Goal: Task Accomplishment & Management: Manage account settings

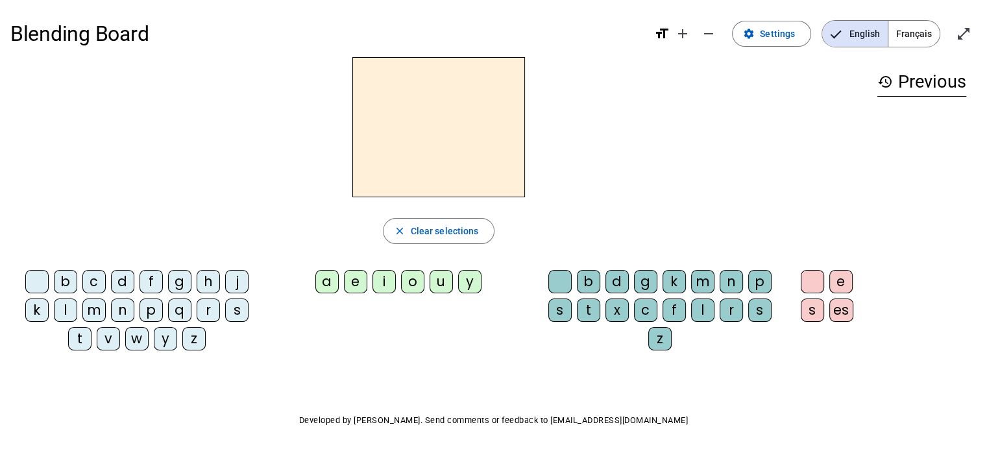
click at [924, 36] on span "Français" at bounding box center [913, 34] width 51 height 26
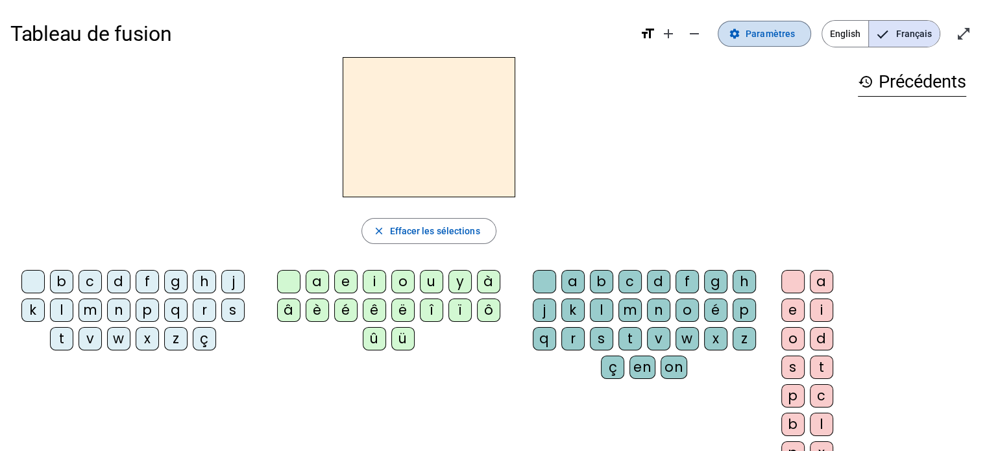
click at [740, 30] on mat-icon "settings" at bounding box center [735, 34] width 12 height 12
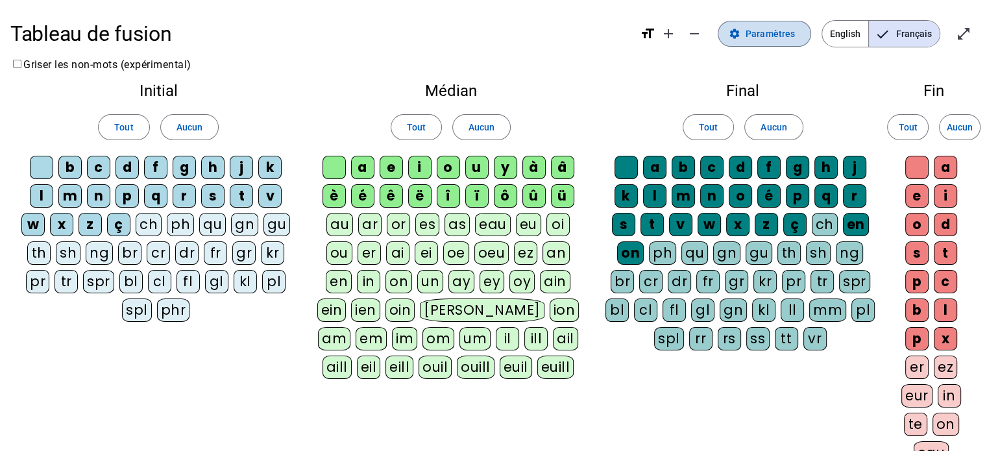
click at [740, 30] on mat-icon "settings" at bounding box center [735, 34] width 12 height 12
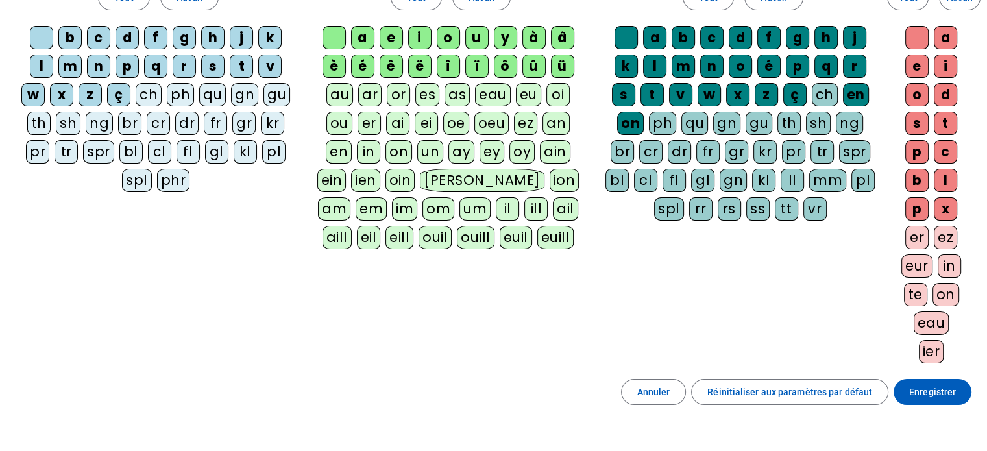
scroll to position [195, 0]
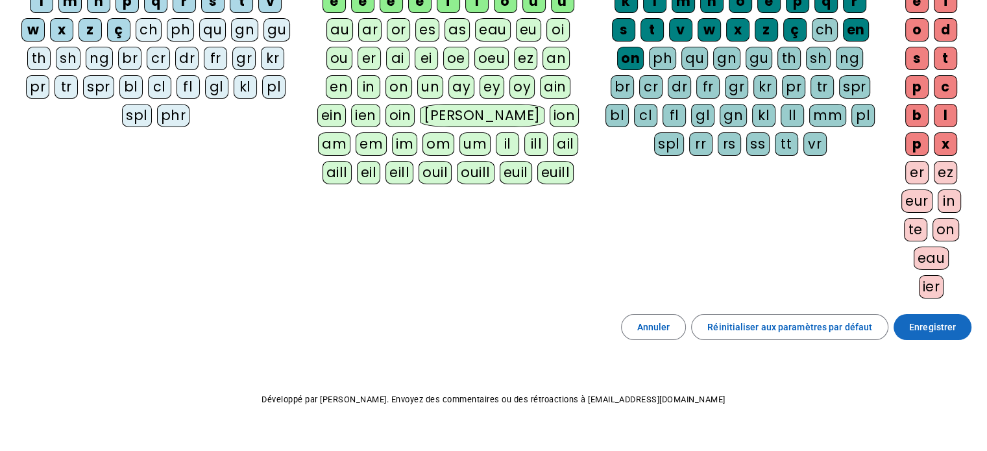
click at [939, 321] on span "Enregistrer" at bounding box center [932, 327] width 47 height 16
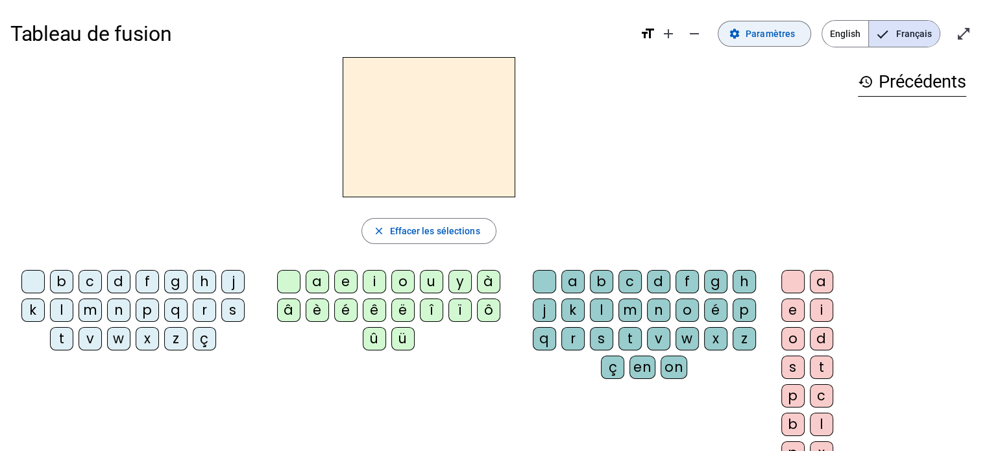
click at [788, 36] on span "Paramètres" at bounding box center [769, 34] width 49 height 16
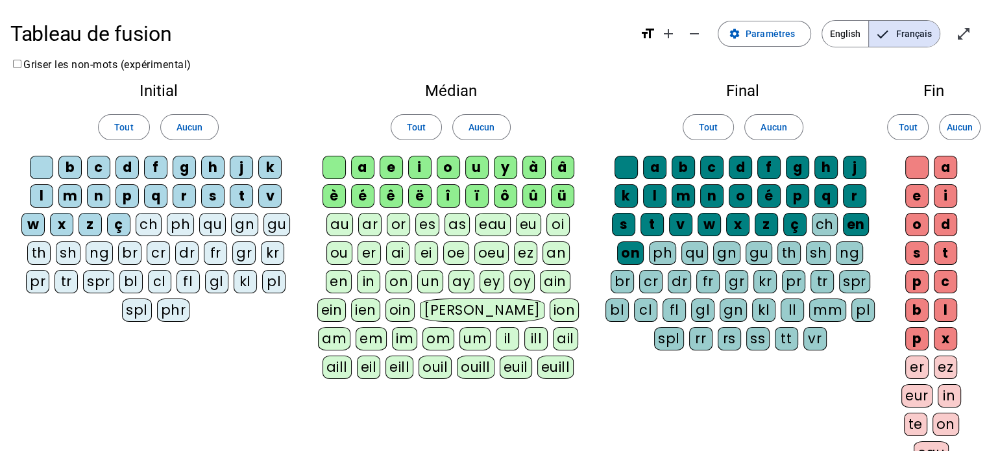
click at [40, 191] on div "l" at bounding box center [41, 195] width 23 height 23
click at [365, 166] on div "a" at bounding box center [362, 167] width 23 height 23
click at [389, 165] on div "e" at bounding box center [391, 167] width 23 height 23
click at [479, 168] on div "u" at bounding box center [476, 167] width 23 height 23
click at [245, 197] on div "t" at bounding box center [241, 195] width 23 height 23
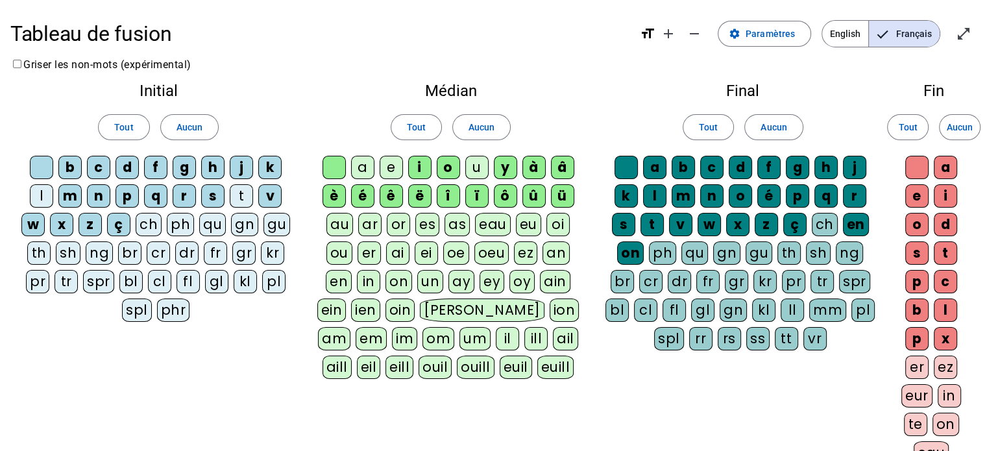
scroll to position [216, 0]
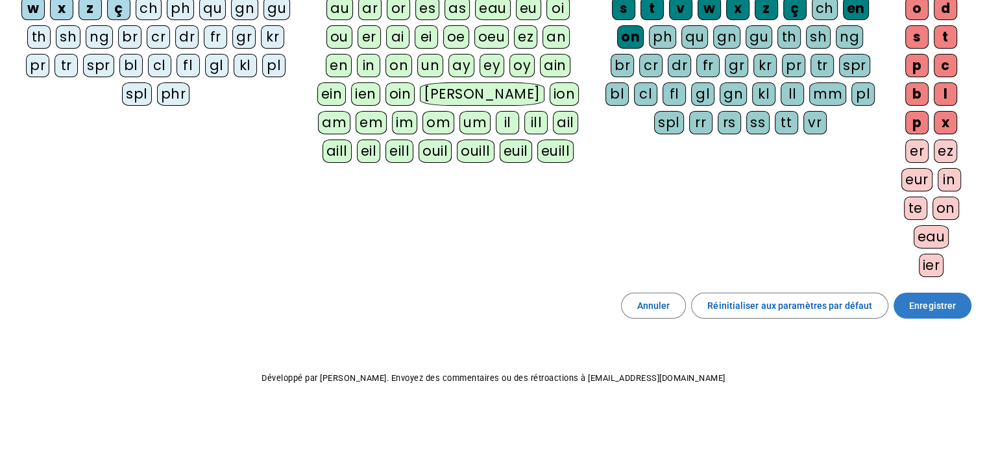
click at [944, 299] on span "Enregistrer" at bounding box center [932, 306] width 47 height 16
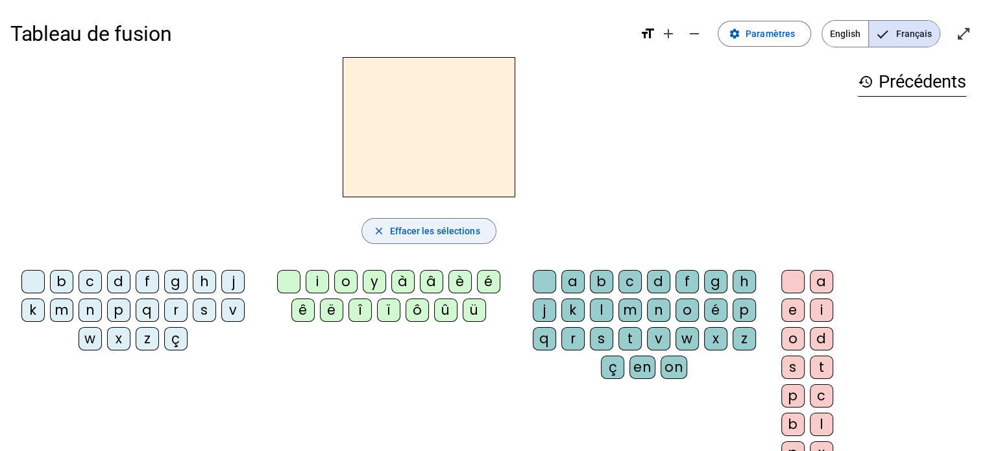
click at [415, 224] on span "Effacer les sélections" at bounding box center [434, 231] width 90 height 16
click at [415, 236] on span "Effacer les sélections" at bounding box center [434, 231] width 90 height 16
click at [773, 14] on div "Tableau de fusion format_size add remove settings Paramètres English Français o…" at bounding box center [493, 33] width 966 height 47
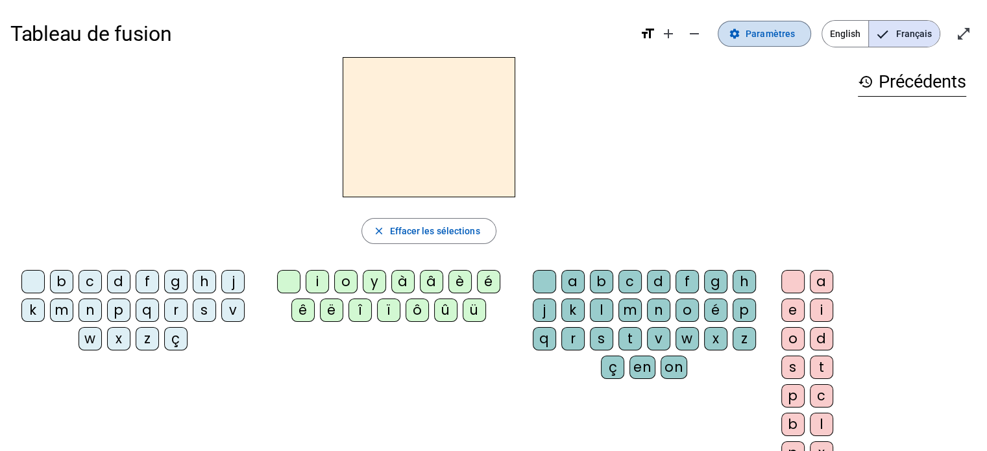
click at [769, 25] on span at bounding box center [764, 33] width 92 height 31
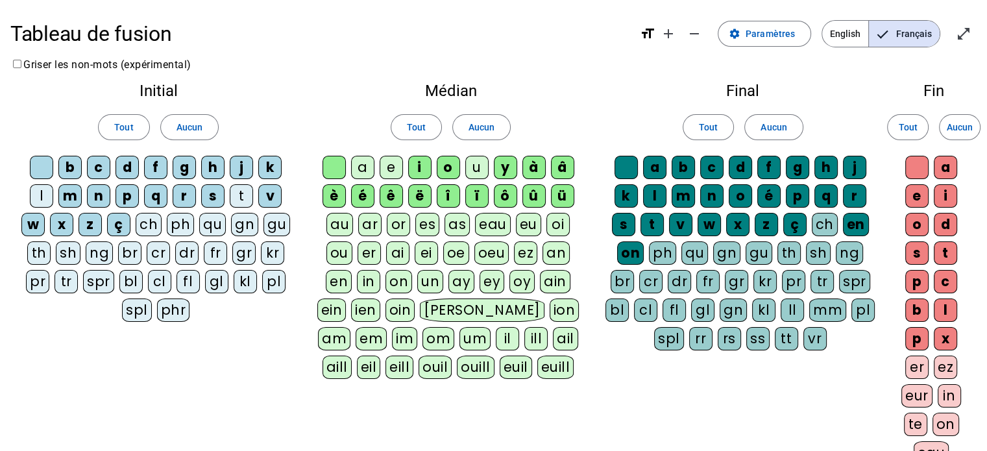
scroll to position [216, 0]
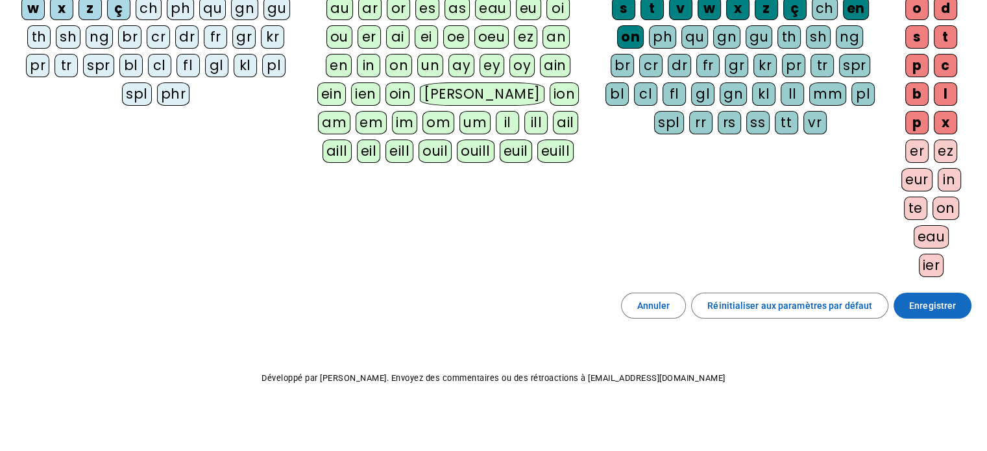
click at [929, 293] on span at bounding box center [932, 305] width 78 height 31
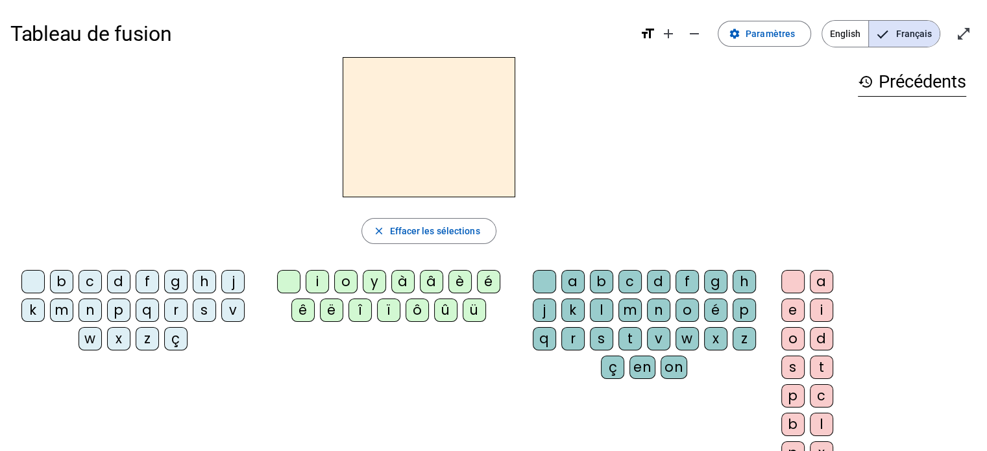
click at [417, 162] on h2 at bounding box center [429, 127] width 173 height 140
click at [147, 277] on div "f" at bounding box center [147, 281] width 23 height 23
click at [782, 32] on span "Paramètres" at bounding box center [769, 34] width 49 height 16
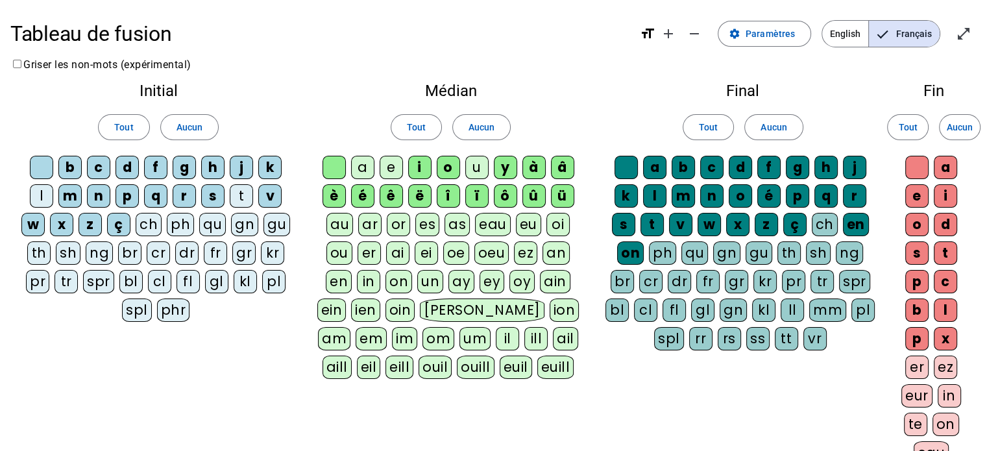
scroll to position [216, 0]
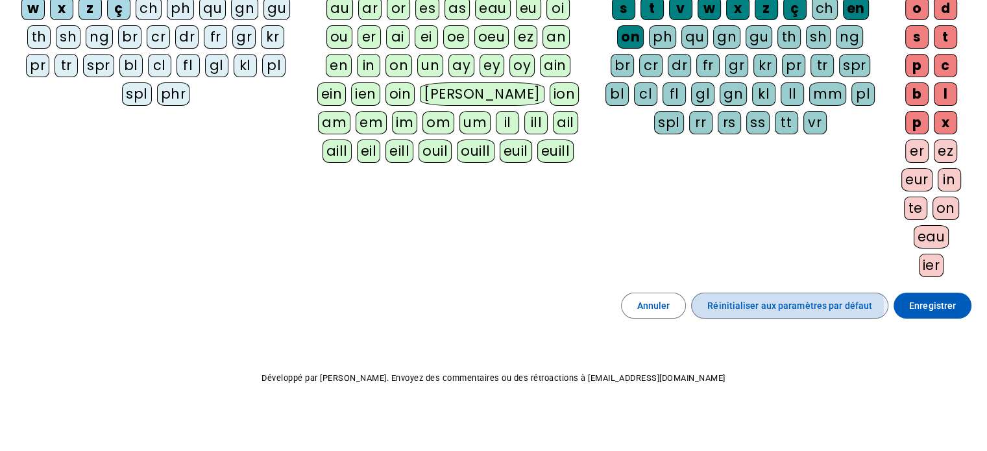
click at [775, 302] on span "Réinitialiser aux paramètres par défaut" at bounding box center [789, 306] width 165 height 16
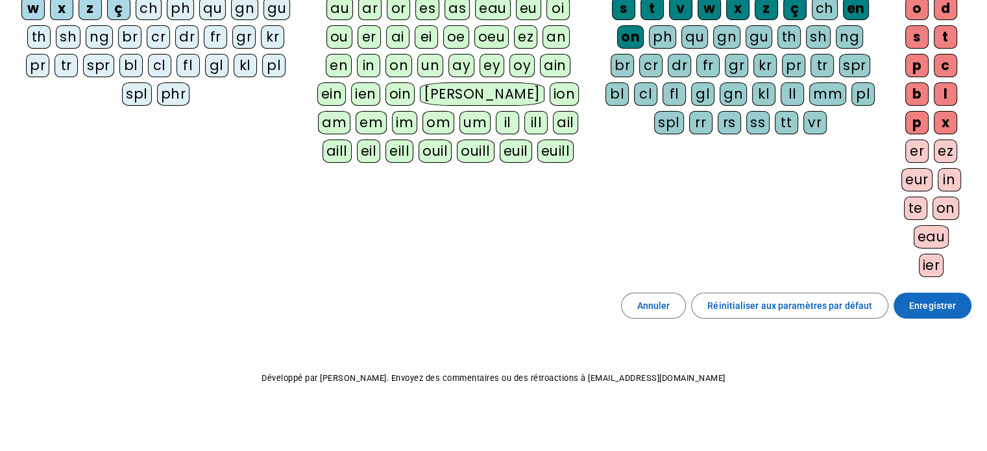
click at [934, 305] on span "Enregistrer" at bounding box center [932, 306] width 47 height 16
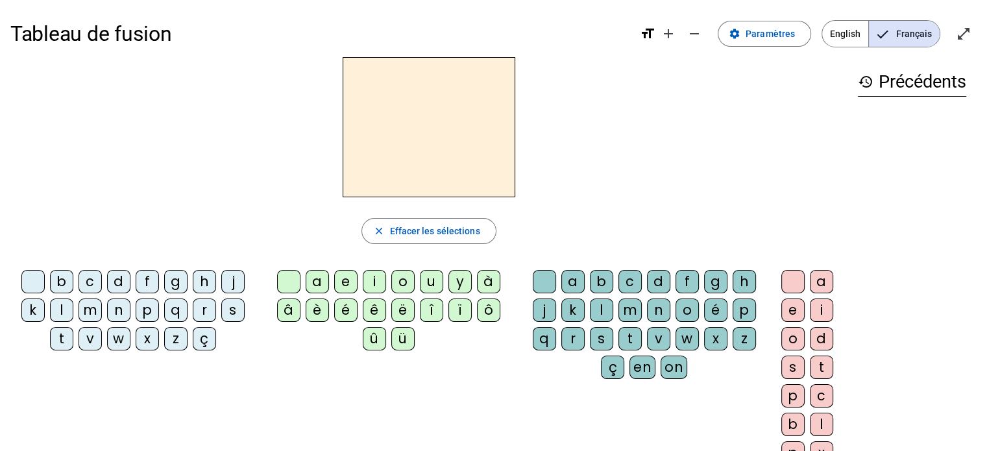
click at [65, 309] on div "l" at bounding box center [61, 309] width 23 height 23
click at [313, 282] on div "a" at bounding box center [317, 281] width 23 height 23
click at [64, 339] on div "t" at bounding box center [61, 338] width 23 height 23
click at [343, 281] on div "e" at bounding box center [345, 281] width 23 height 23
click at [908, 132] on div "la" at bounding box center [912, 135] width 108 height 16
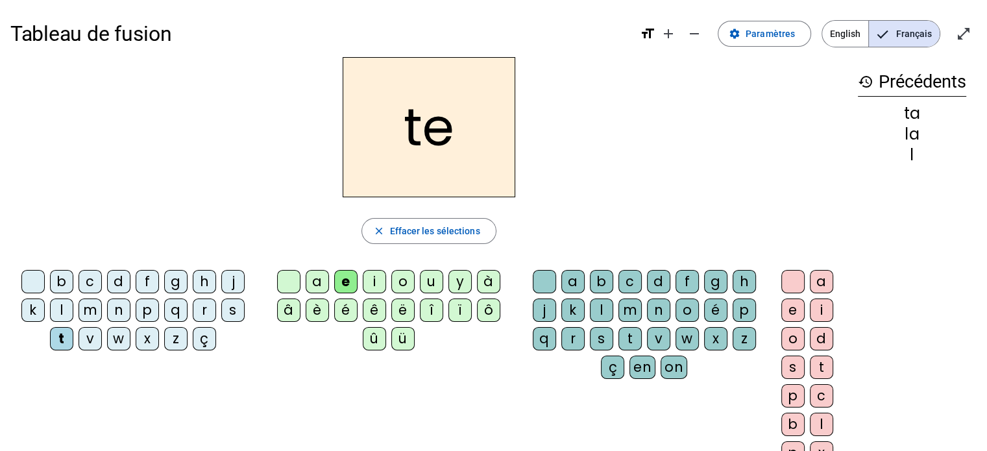
click at [914, 112] on div "ta" at bounding box center [912, 114] width 108 height 16
click at [405, 285] on div "o" at bounding box center [402, 281] width 23 height 23
click at [431, 281] on div "u" at bounding box center [431, 281] width 23 height 23
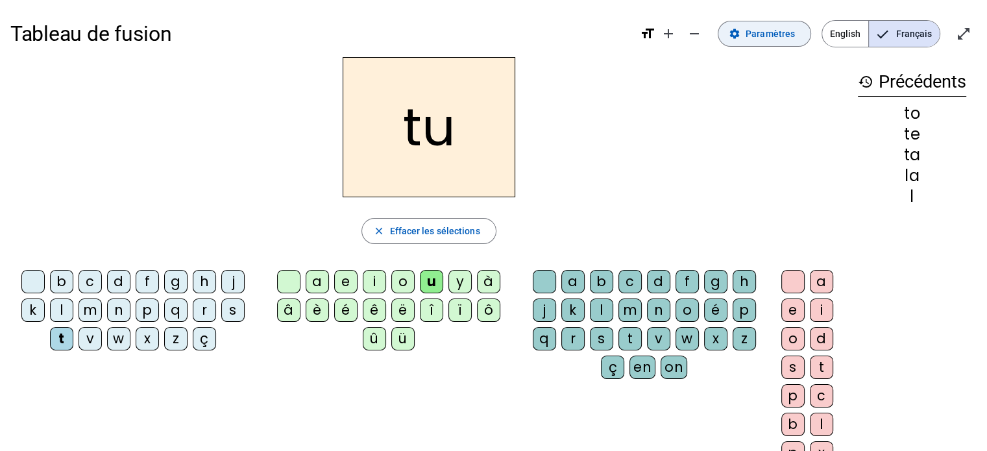
click at [770, 24] on span at bounding box center [764, 33] width 92 height 31
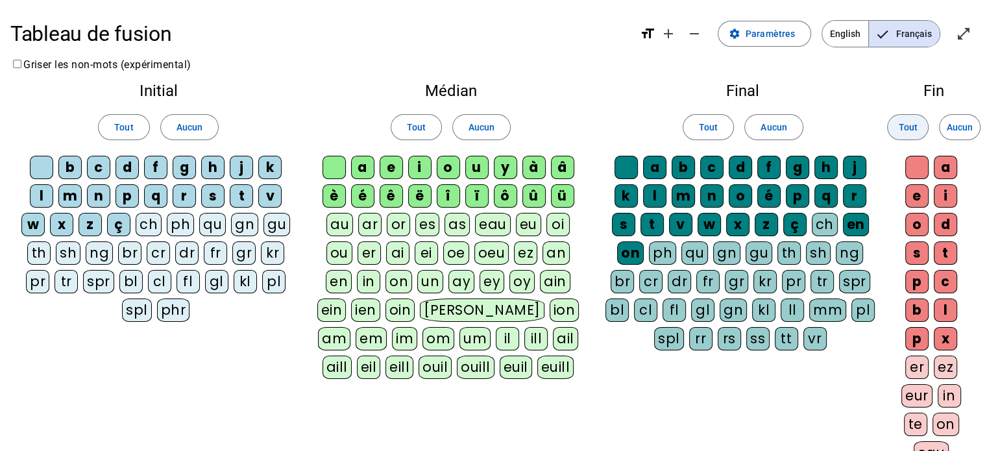
scroll to position [216, 0]
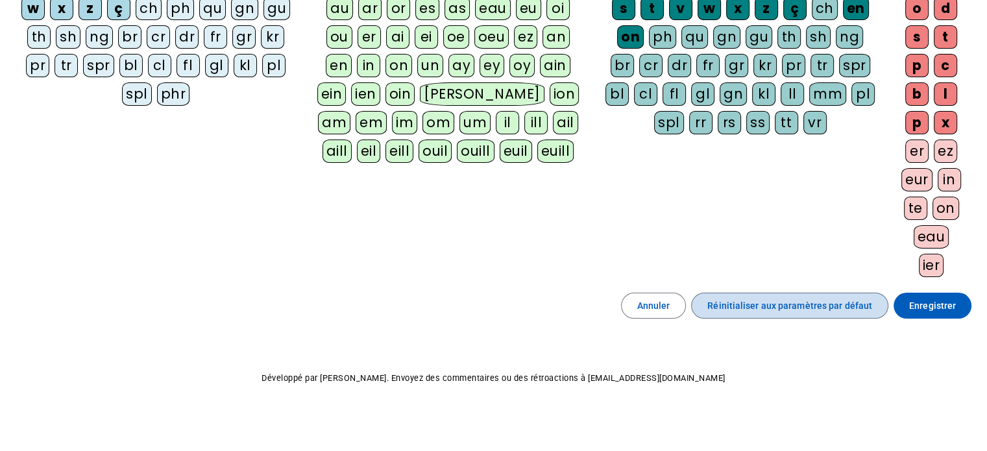
click at [853, 300] on span "Réinitialiser aux paramètres par défaut" at bounding box center [789, 306] width 165 height 16
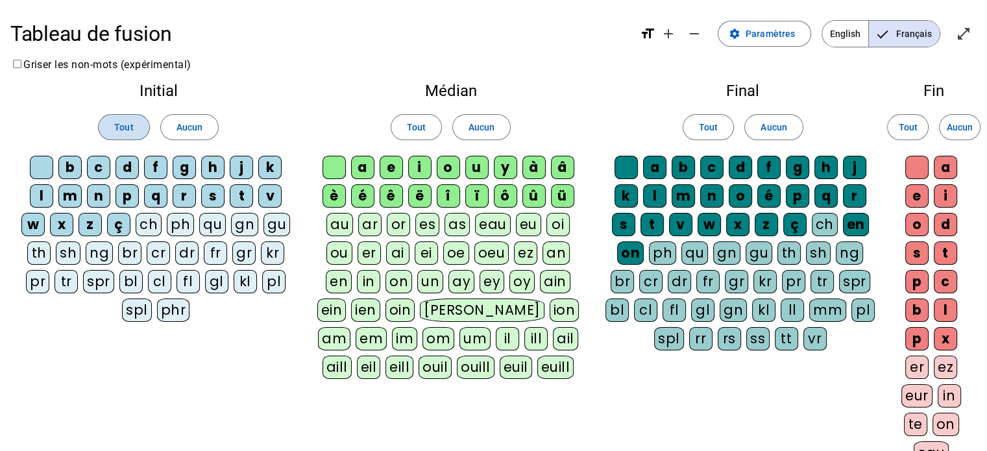
click at [121, 121] on span "Tout" at bounding box center [123, 127] width 19 height 16
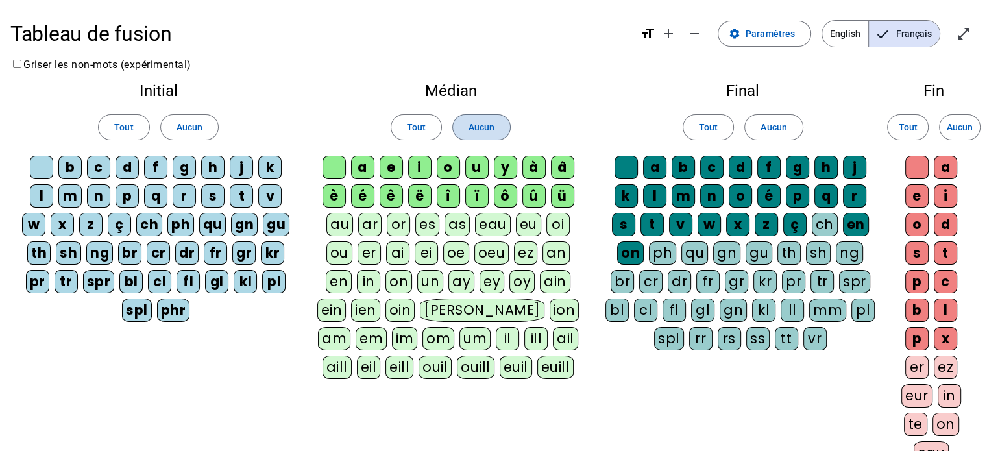
click at [488, 130] on span "Aucun" at bounding box center [481, 127] width 26 height 16
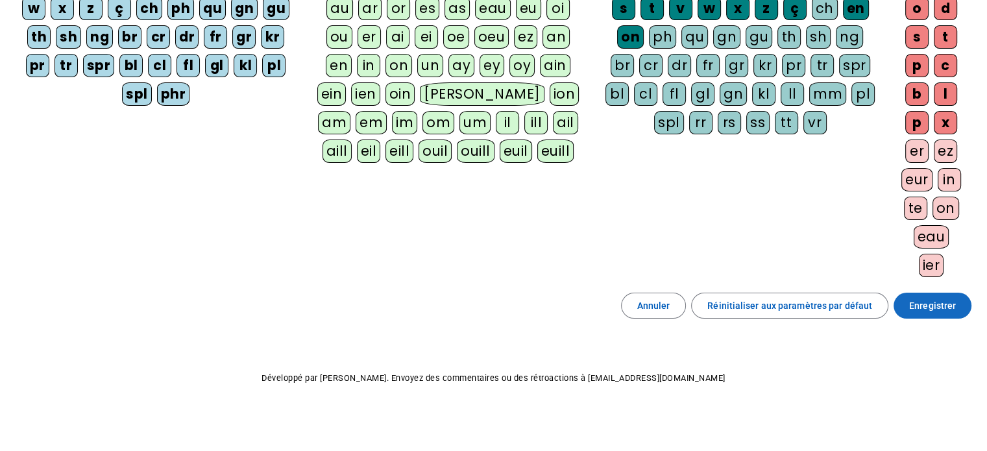
click at [929, 304] on span "Enregistrer" at bounding box center [932, 306] width 47 height 16
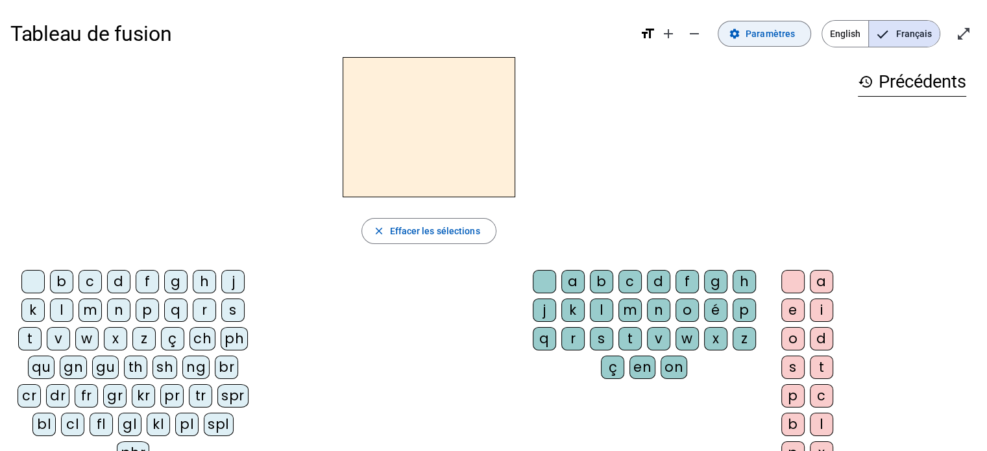
click at [753, 27] on span "Paramètres" at bounding box center [769, 34] width 49 height 16
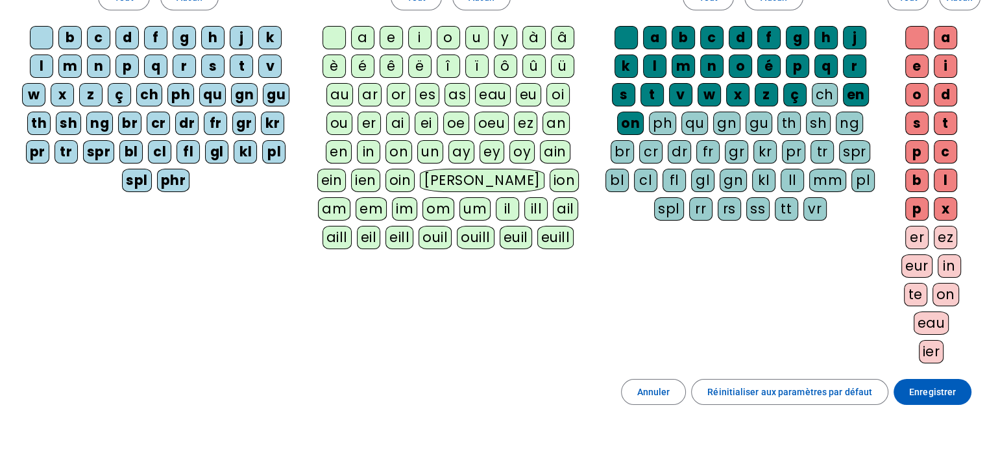
scroll to position [216, 0]
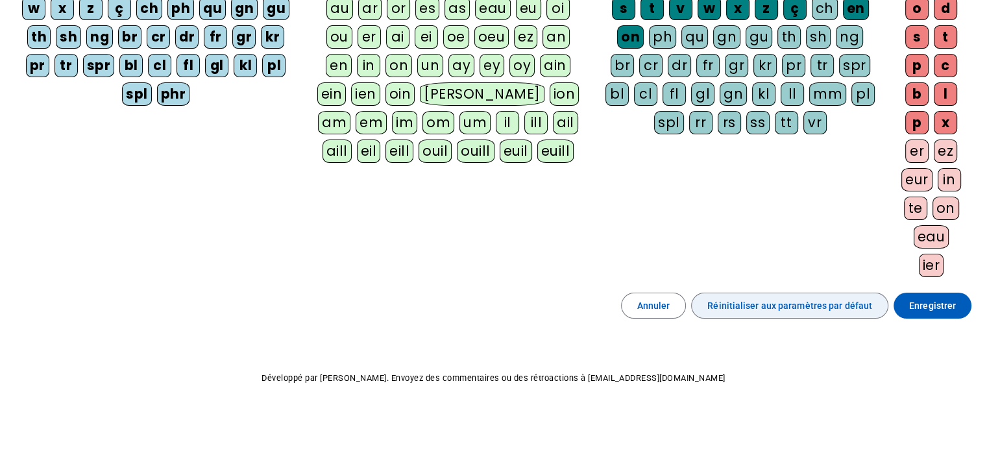
click at [838, 298] on span "Réinitialiser aux paramètres par défaut" at bounding box center [789, 306] width 165 height 16
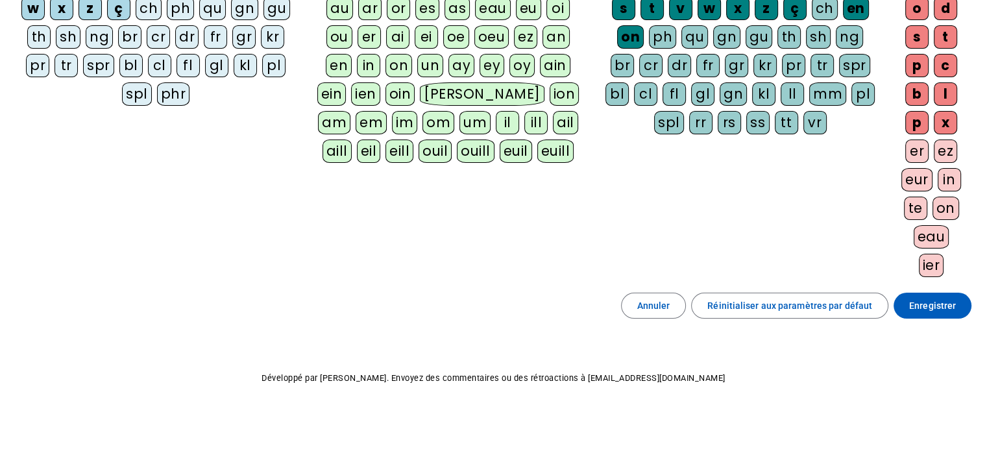
scroll to position [0, 0]
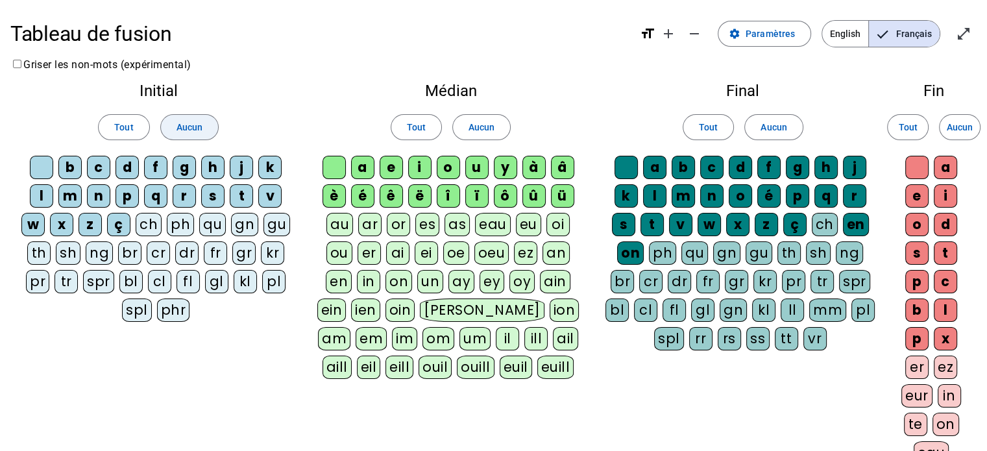
click at [193, 128] on span "Aucun" at bounding box center [189, 127] width 26 height 16
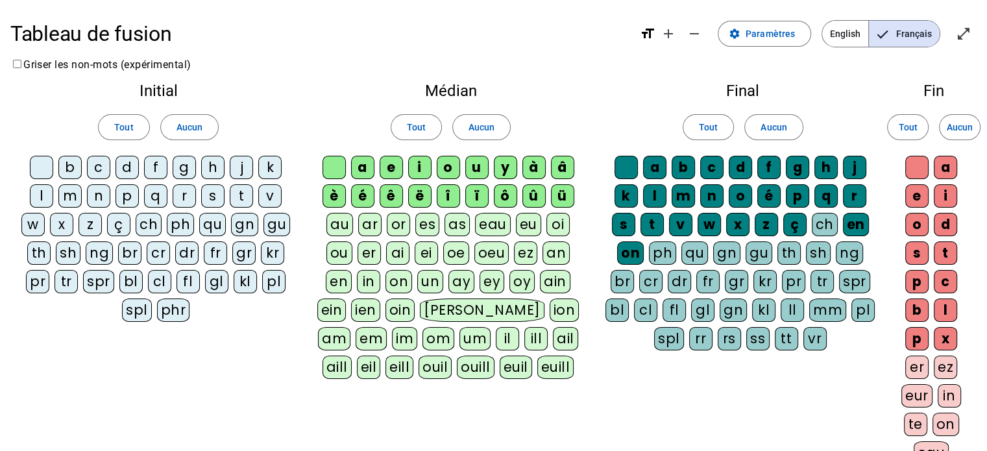
click at [41, 193] on div "l" at bounding box center [41, 195] width 23 height 23
click at [363, 169] on div "a" at bounding box center [362, 167] width 23 height 23
click at [391, 166] on div "e" at bounding box center [391, 167] width 23 height 23
click at [475, 165] on div "u" at bounding box center [476, 167] width 23 height 23
click at [244, 193] on div "t" at bounding box center [241, 195] width 23 height 23
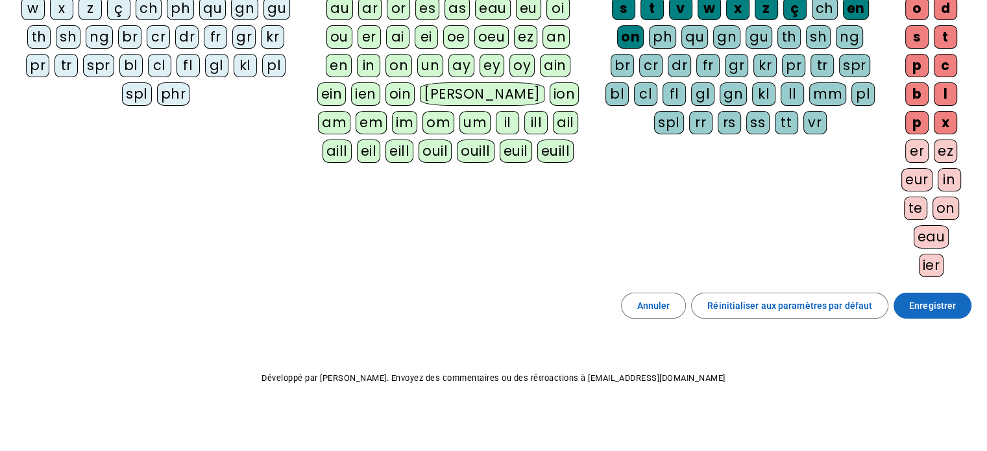
click at [944, 300] on span "Enregistrer" at bounding box center [932, 306] width 47 height 16
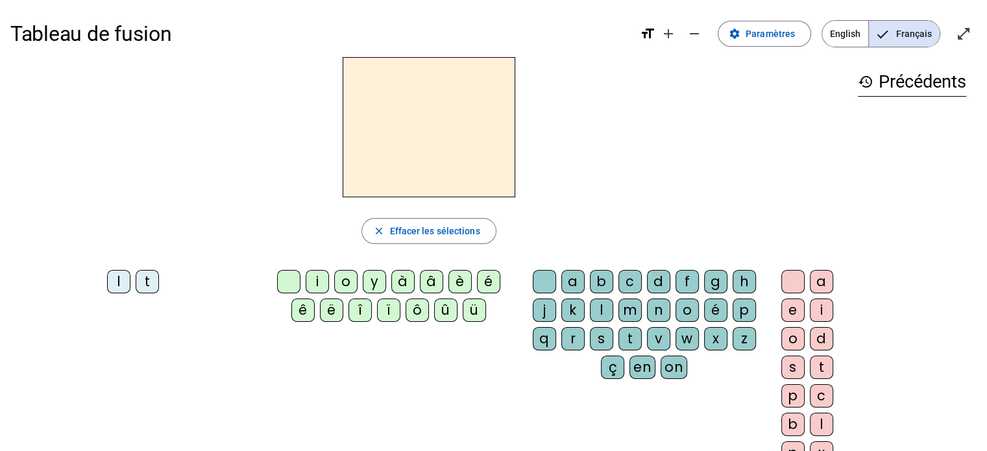
click at [115, 273] on div "l" at bounding box center [118, 281] width 23 height 23
click at [768, 24] on span at bounding box center [764, 33] width 92 height 31
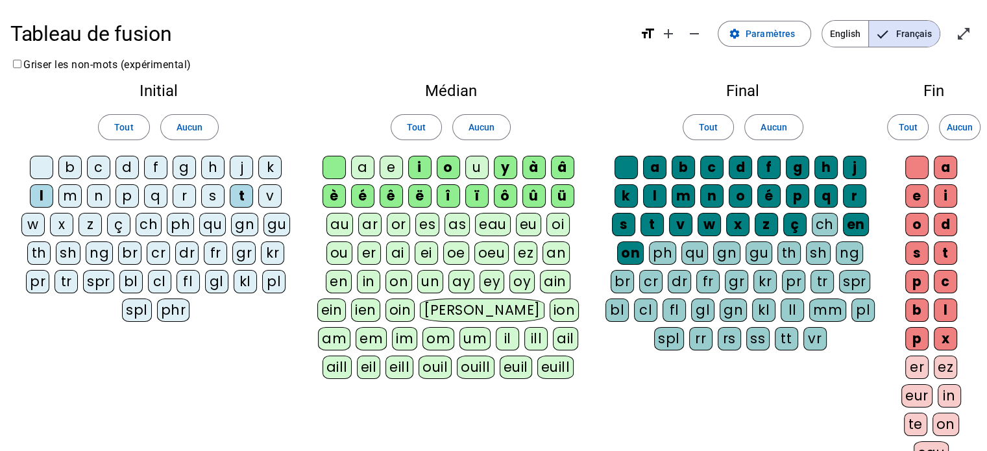
scroll to position [216, 0]
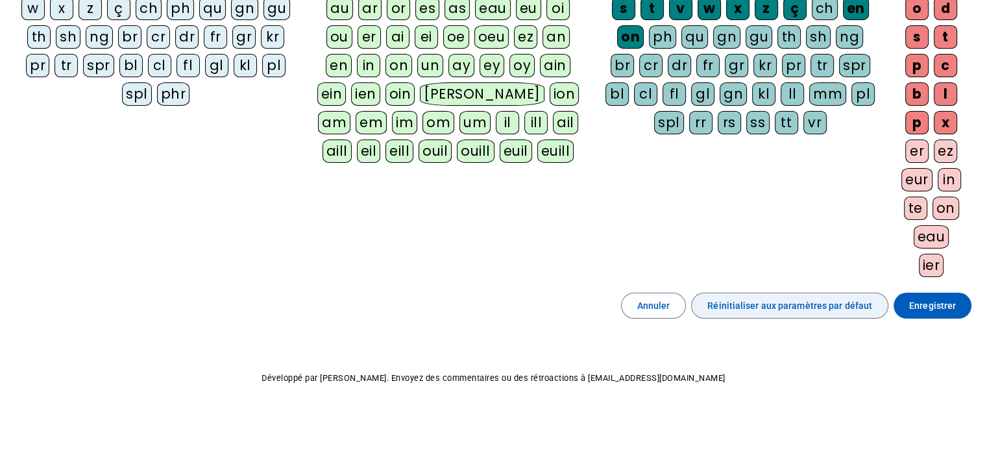
click at [830, 299] on span "Réinitialiser aux paramètres par défaut" at bounding box center [789, 306] width 165 height 16
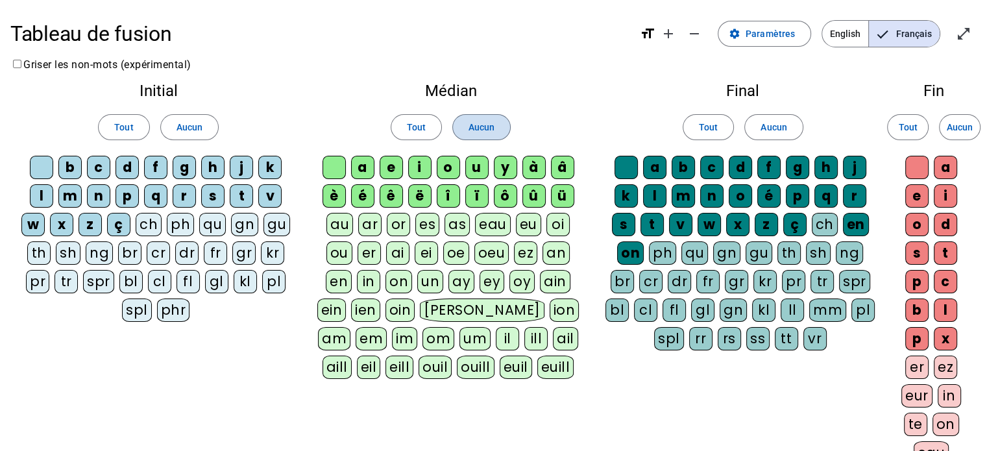
click at [480, 132] on span "Aucun" at bounding box center [481, 127] width 26 height 16
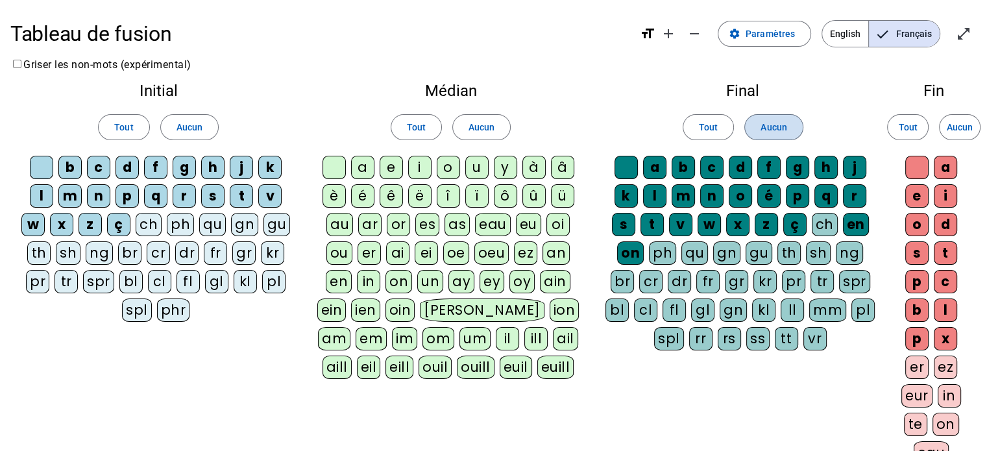
click at [764, 130] on span "Aucun" at bounding box center [773, 127] width 26 height 16
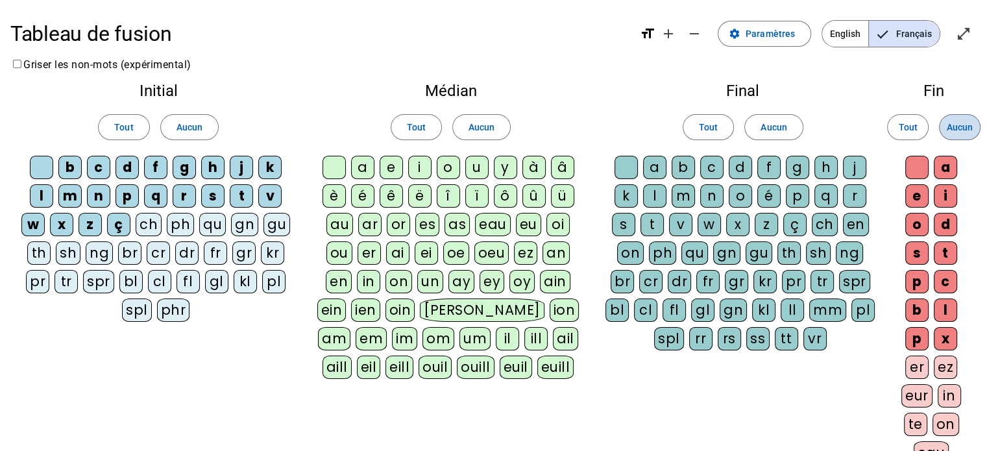
click at [968, 130] on span "Aucun" at bounding box center [960, 127] width 26 height 16
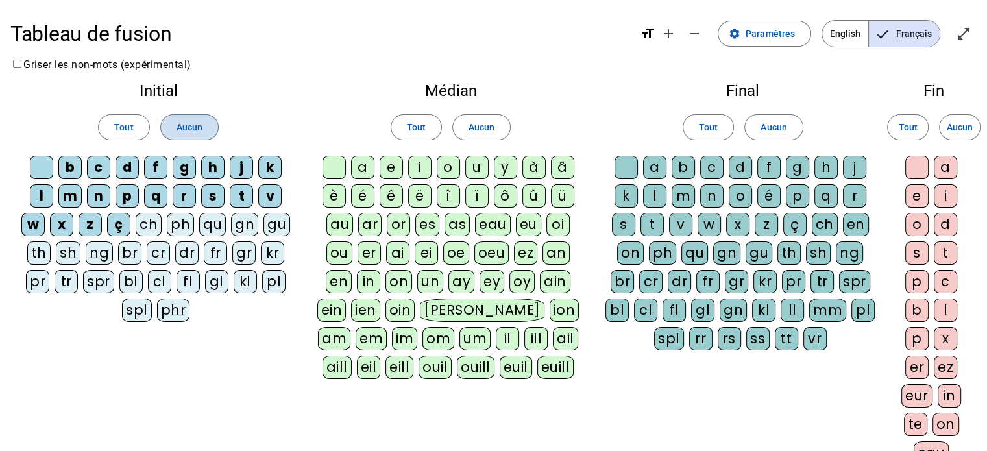
click at [199, 117] on span at bounding box center [189, 127] width 57 height 31
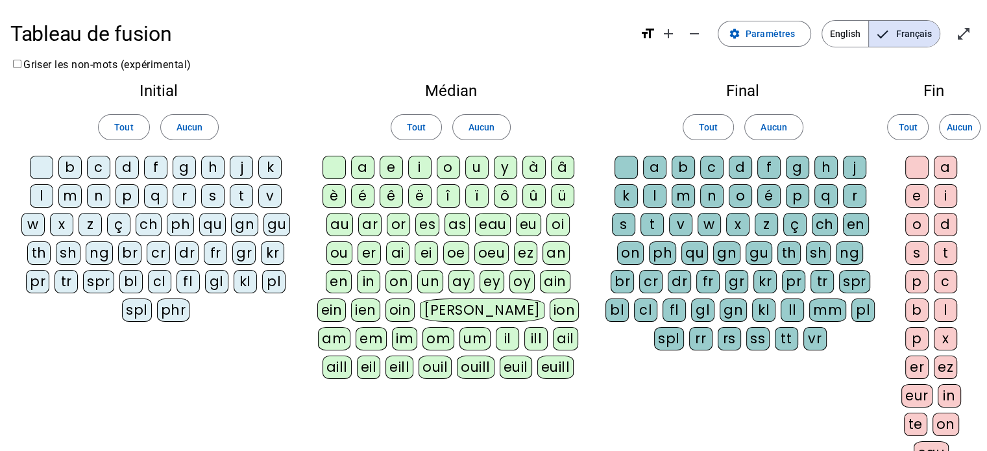
click at [47, 195] on div "l" at bounding box center [41, 195] width 23 height 23
click at [236, 193] on div "t" at bounding box center [241, 195] width 23 height 23
click at [363, 171] on div "a" at bounding box center [362, 167] width 23 height 23
click at [392, 171] on div "e" at bounding box center [391, 167] width 23 height 23
click at [478, 169] on div "u" at bounding box center [476, 167] width 23 height 23
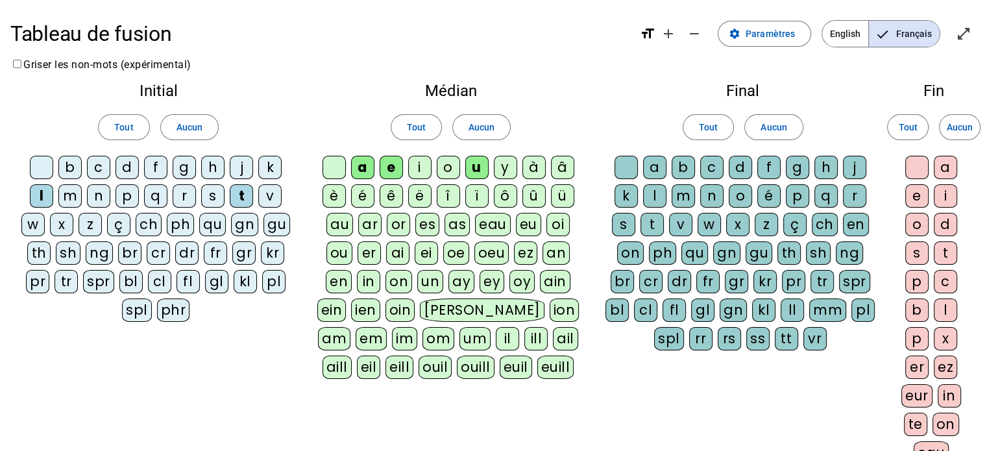
scroll to position [216, 0]
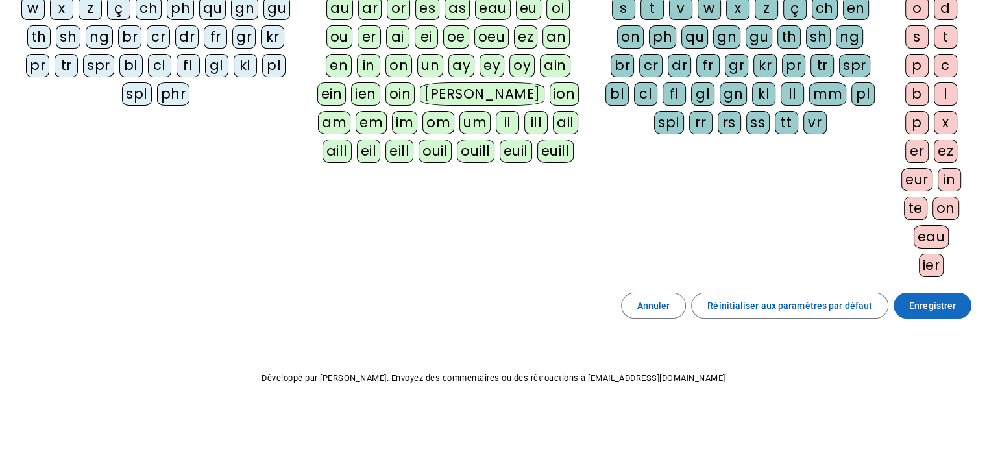
click at [929, 299] on span "Enregistrer" at bounding box center [932, 306] width 47 height 16
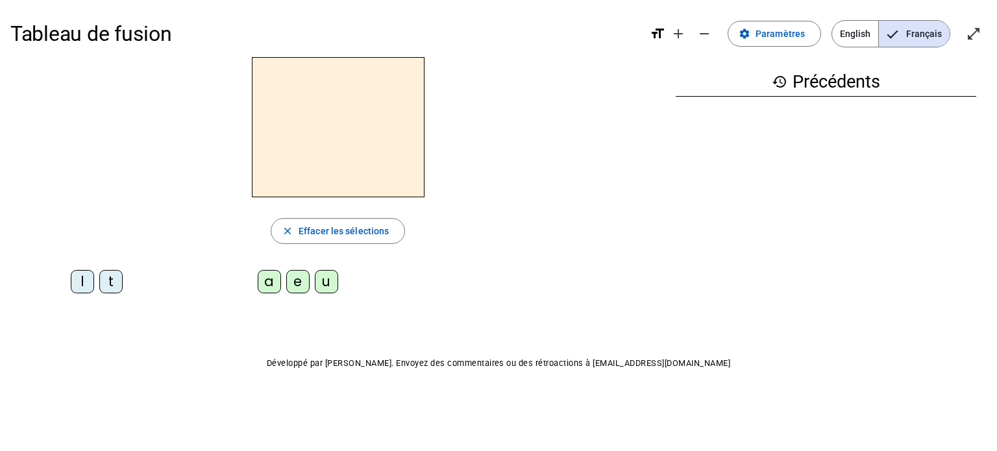
click at [83, 284] on div "l" at bounding box center [82, 281] width 23 height 23
click at [269, 277] on div "a" at bounding box center [269, 281] width 23 height 23
click at [298, 280] on div "e" at bounding box center [297, 281] width 23 height 23
click at [327, 280] on div "u" at bounding box center [326, 281] width 23 height 23
click at [114, 281] on div "t" at bounding box center [110, 281] width 23 height 23
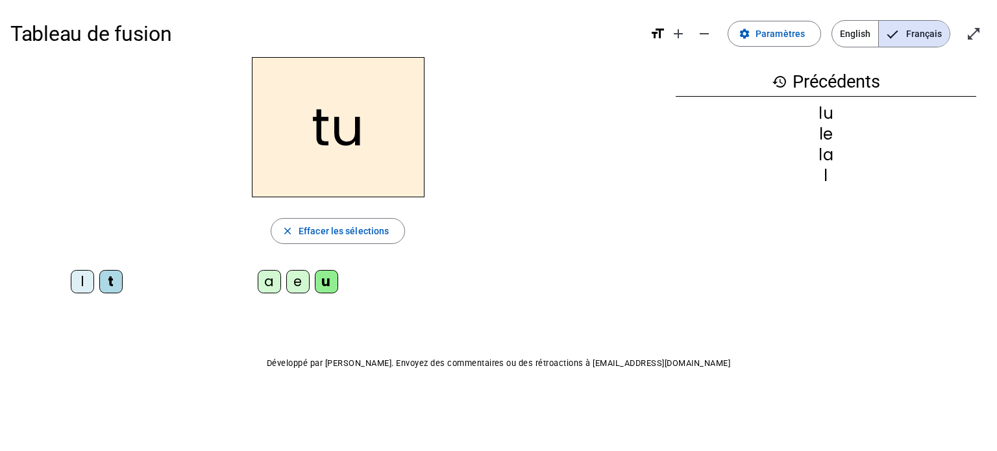
click at [296, 282] on div "e" at bounding box center [297, 281] width 23 height 23
click at [265, 283] on div "a" at bounding box center [269, 281] width 23 height 23
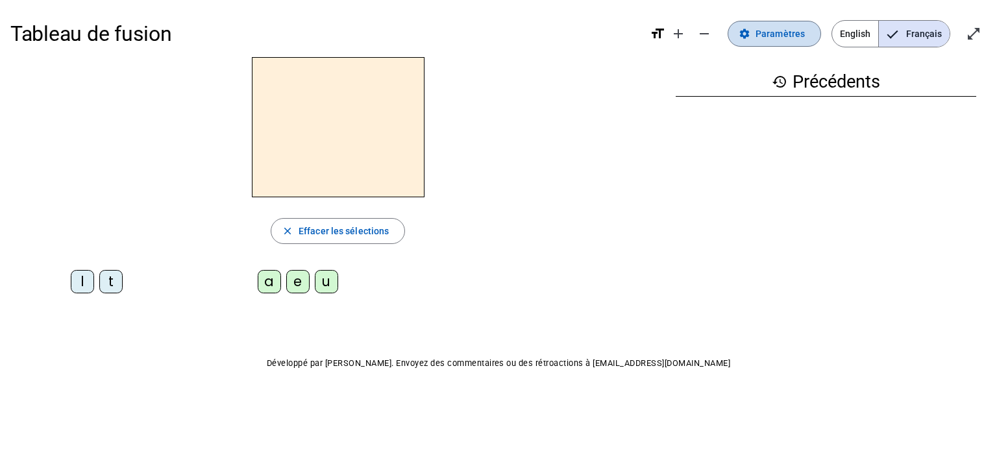
click at [773, 30] on span "Paramètres" at bounding box center [779, 34] width 49 height 16
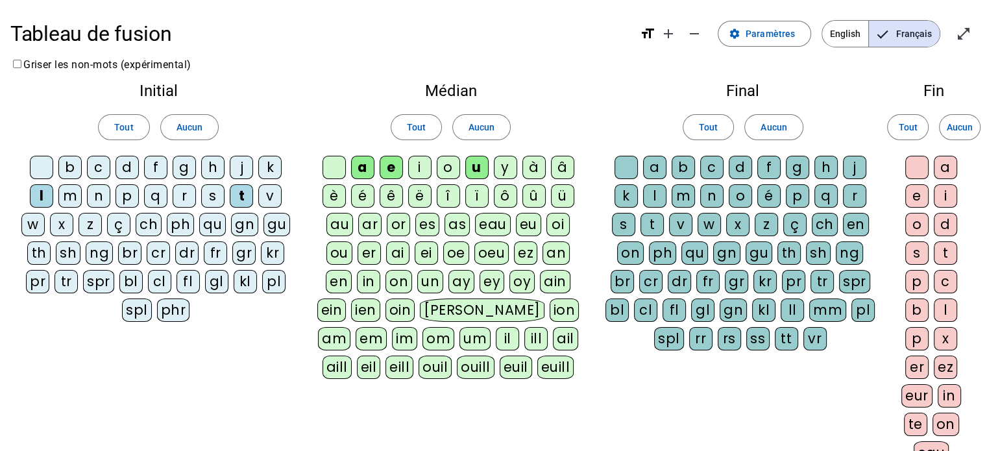
scroll to position [216, 0]
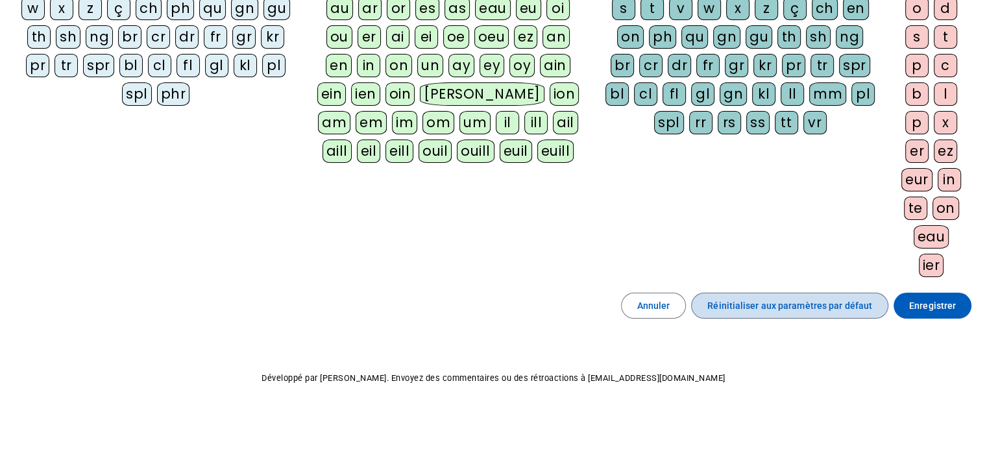
click at [843, 304] on span "Réinitialiser aux paramètres par défaut" at bounding box center [789, 306] width 165 height 16
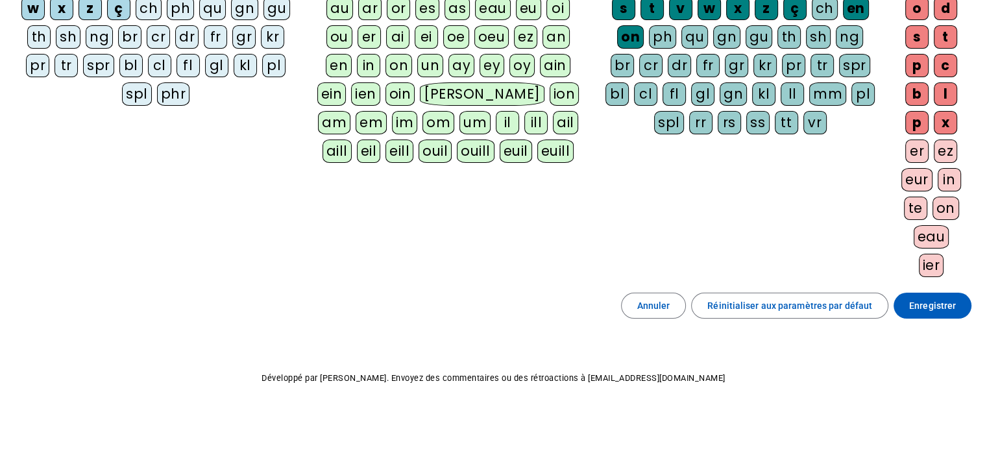
scroll to position [0, 0]
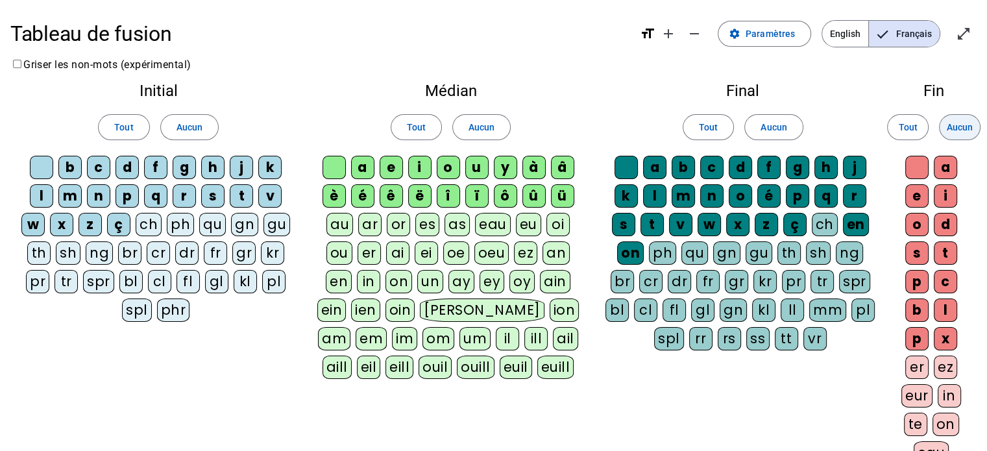
click at [960, 127] on span "Aucun" at bounding box center [960, 127] width 26 height 16
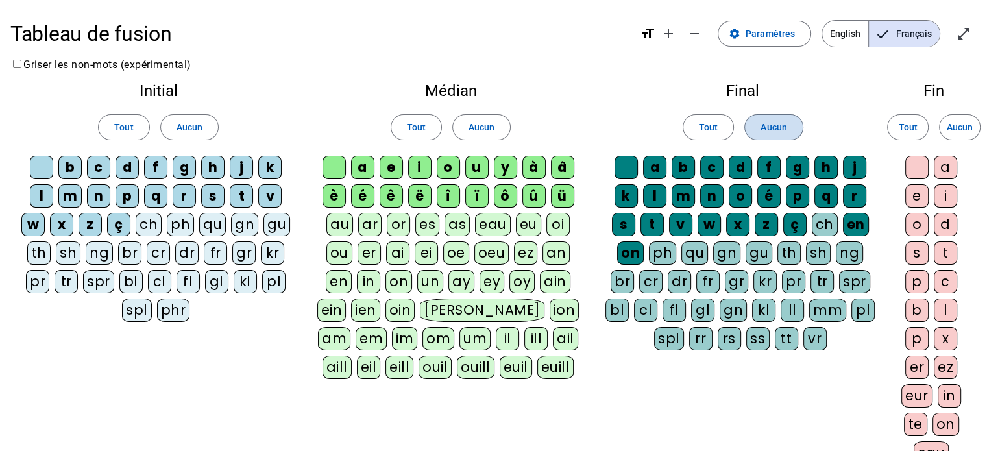
click at [771, 129] on span "Aucun" at bounding box center [773, 127] width 26 height 16
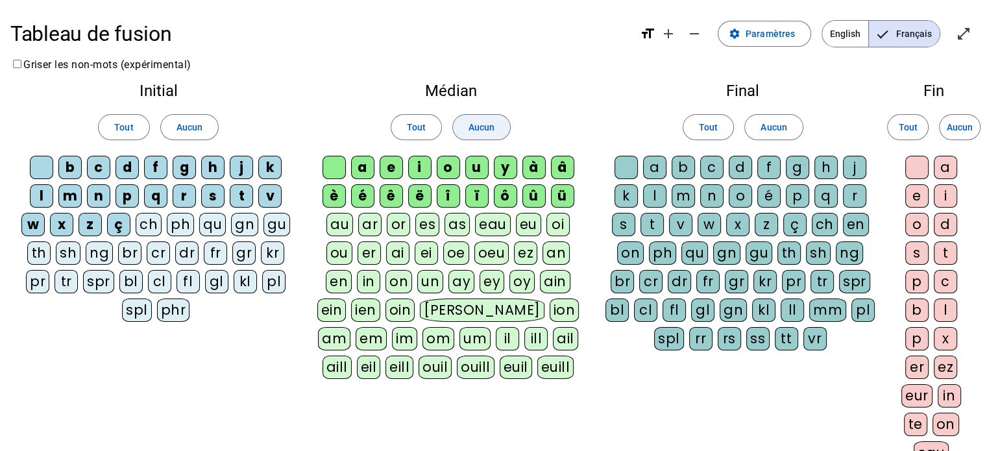
click at [492, 120] on span "Aucun" at bounding box center [481, 127] width 26 height 16
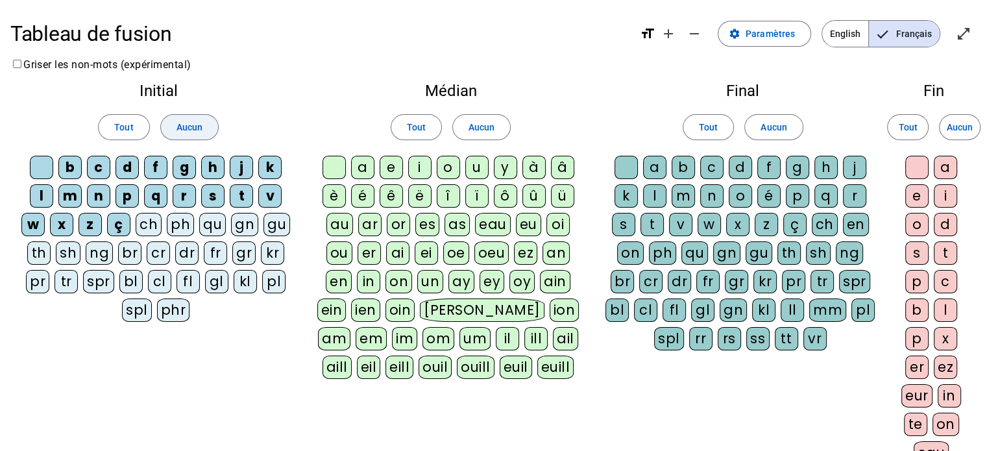
click at [193, 121] on span "Aucun" at bounding box center [189, 127] width 26 height 16
